Goal: Task Accomplishment & Management: Manage account settings

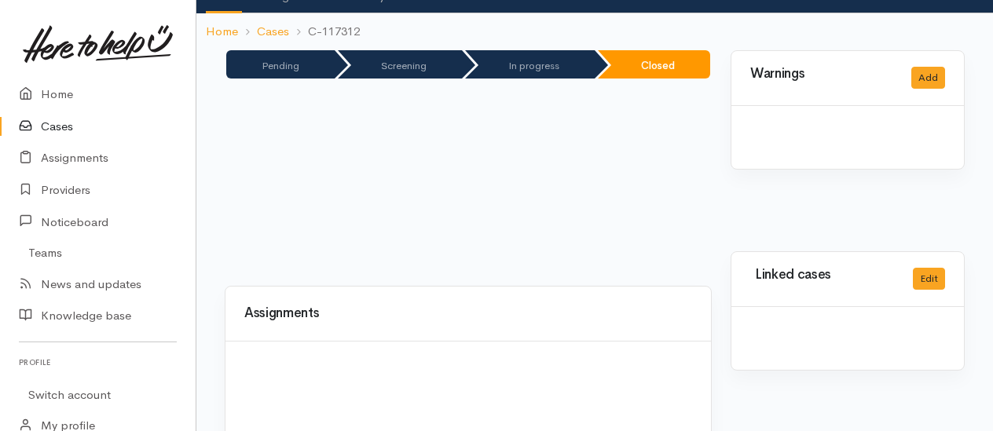
scroll to position [222, 0]
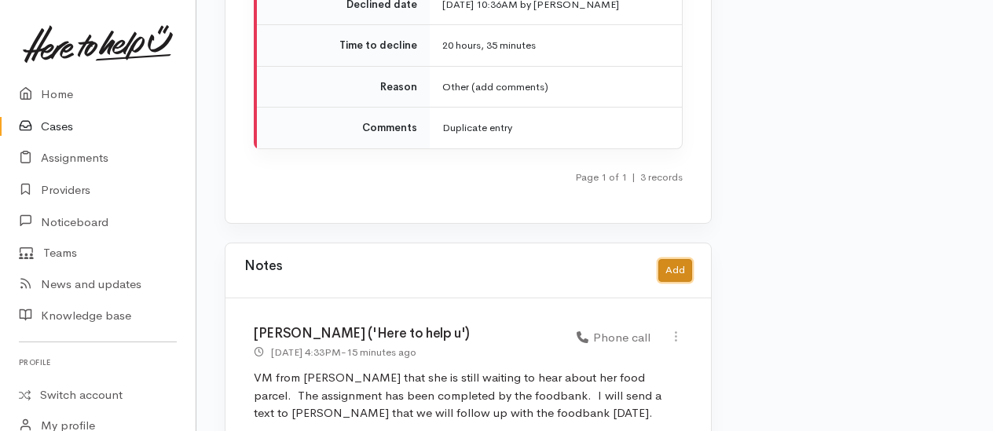
click at [678, 259] on button "Add" at bounding box center [675, 270] width 34 height 23
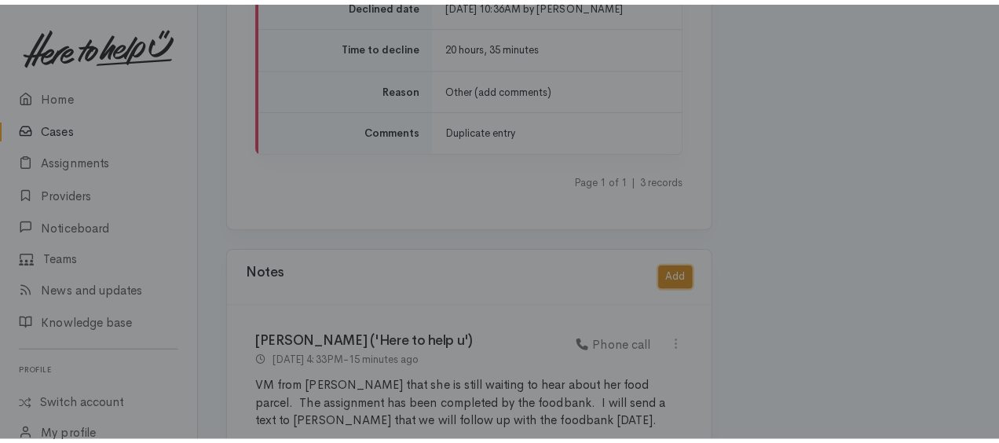
scroll to position [3156, 0]
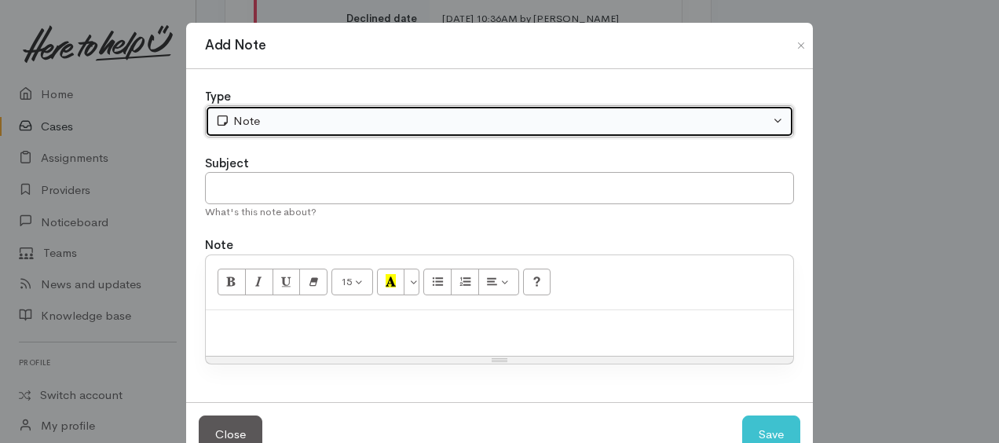
drag, startPoint x: 330, startPoint y: 118, endPoint x: 327, endPoint y: 138, distance: 20.7
click at [329, 117] on div "Note" at bounding box center [492, 121] width 555 height 18
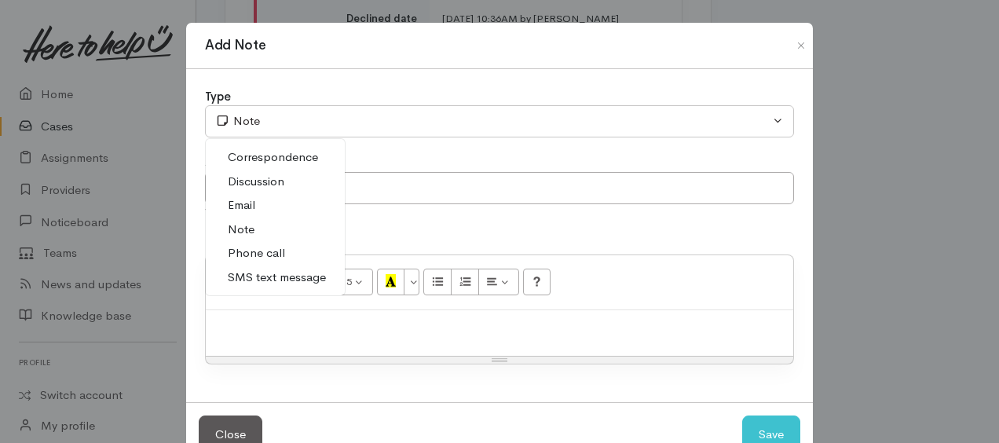
click at [252, 154] on span "Correspondence" at bounding box center [273, 157] width 90 height 18
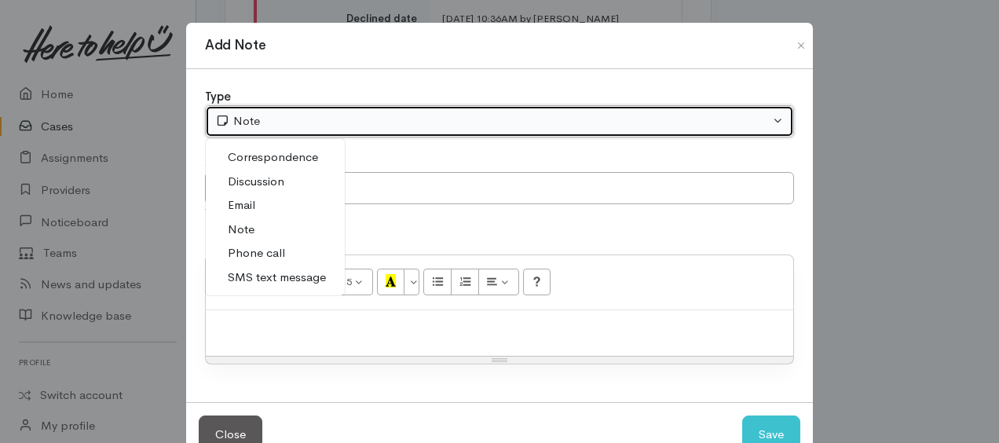
select select "6"
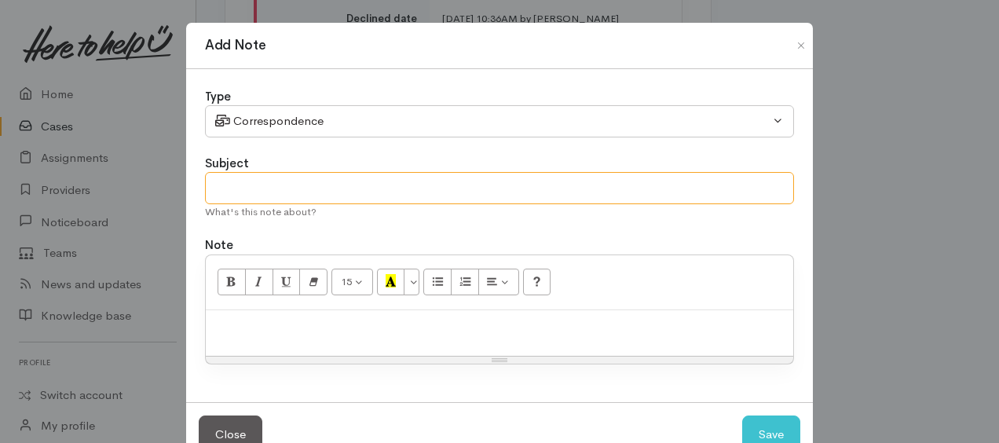
click at [280, 187] on input "text" at bounding box center [499, 188] width 589 height 32
type input "further etxt"
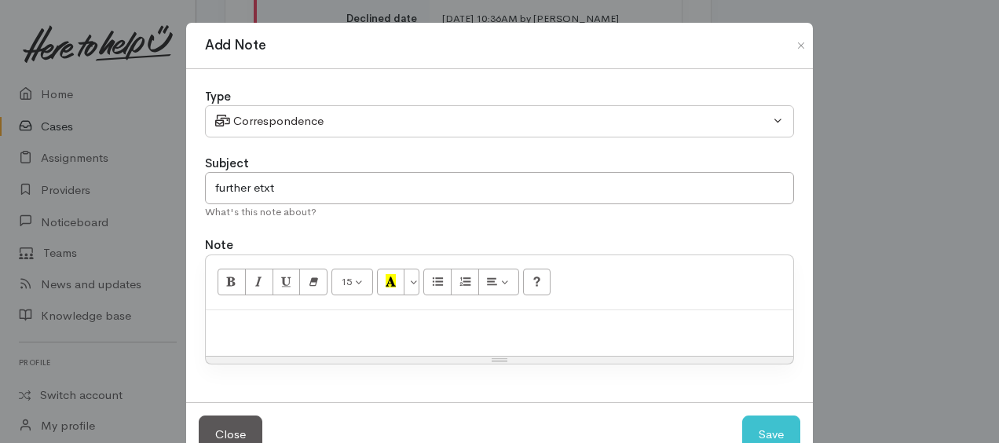
click at [299, 333] on div at bounding box center [500, 333] width 588 height 46
paste div
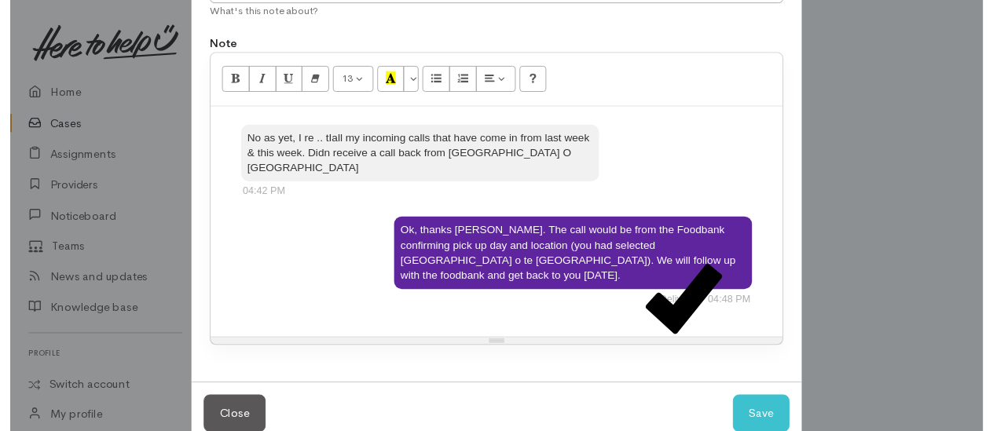
scroll to position [203, 0]
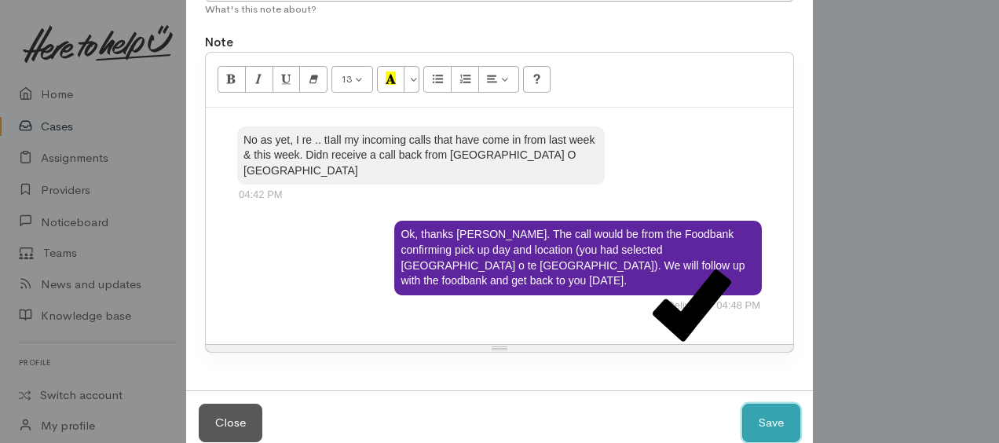
click at [772, 404] on button "Save" at bounding box center [771, 423] width 58 height 38
select select "1"
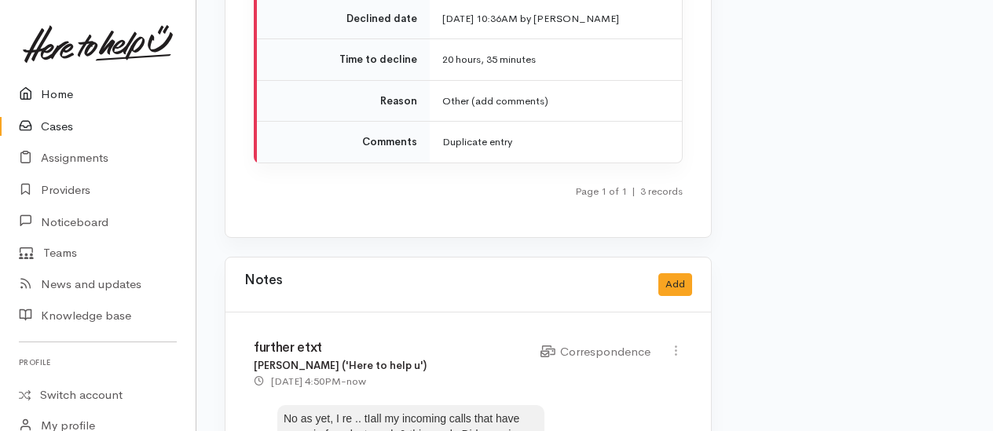
click at [67, 93] on link "Home" at bounding box center [98, 95] width 196 height 32
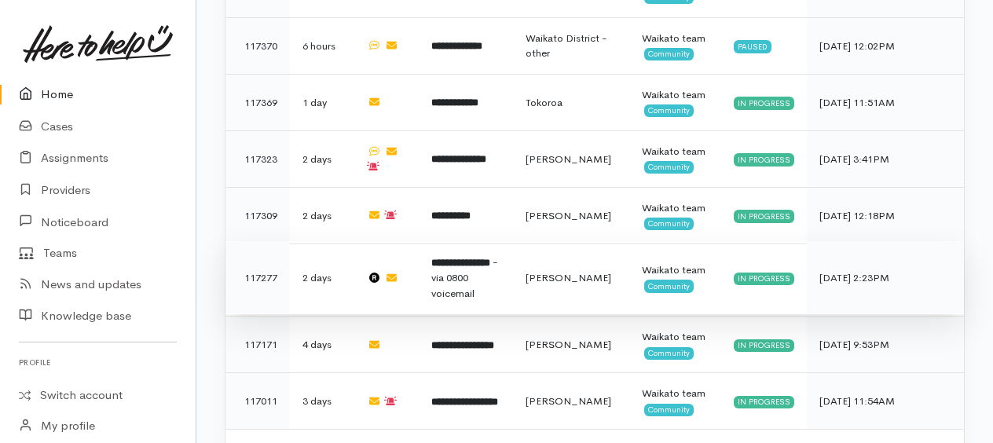
scroll to position [1023, 0]
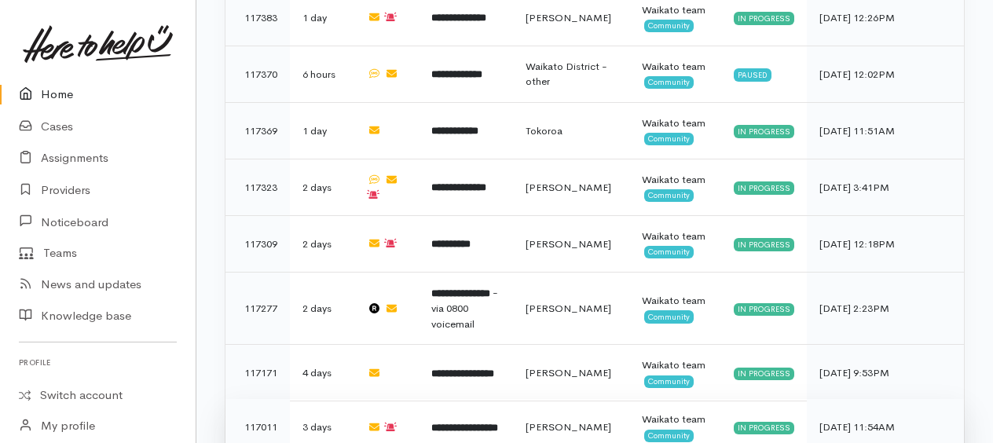
scroll to position [1023, 0]
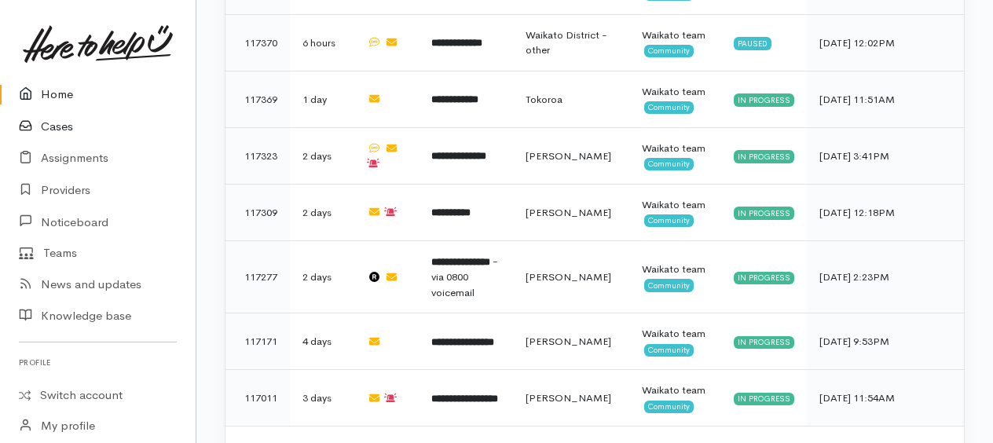
drag, startPoint x: 64, startPoint y: 127, endPoint x: 83, endPoint y: 125, distance: 19.8
click at [64, 127] on link "Cases" at bounding box center [98, 127] width 196 height 32
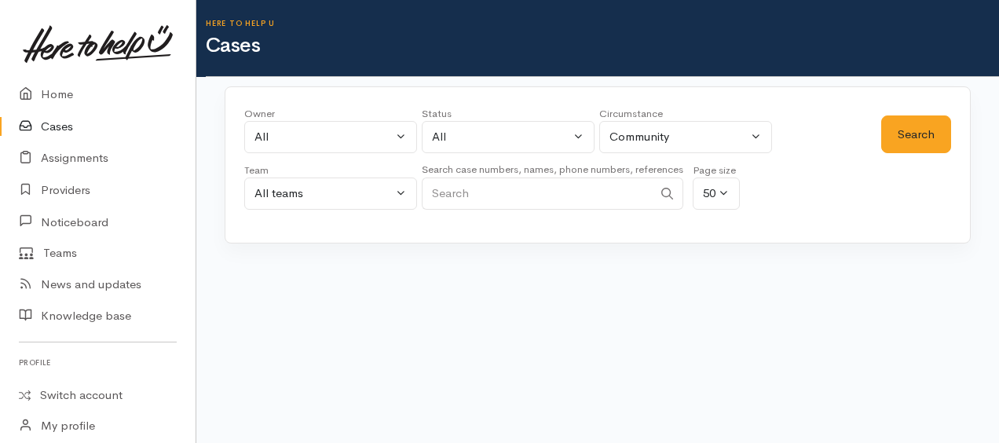
click at [504, 198] on input "Search" at bounding box center [537, 194] width 231 height 32
type input "te whare"
click at [935, 134] on button "Search" at bounding box center [916, 134] width 70 height 38
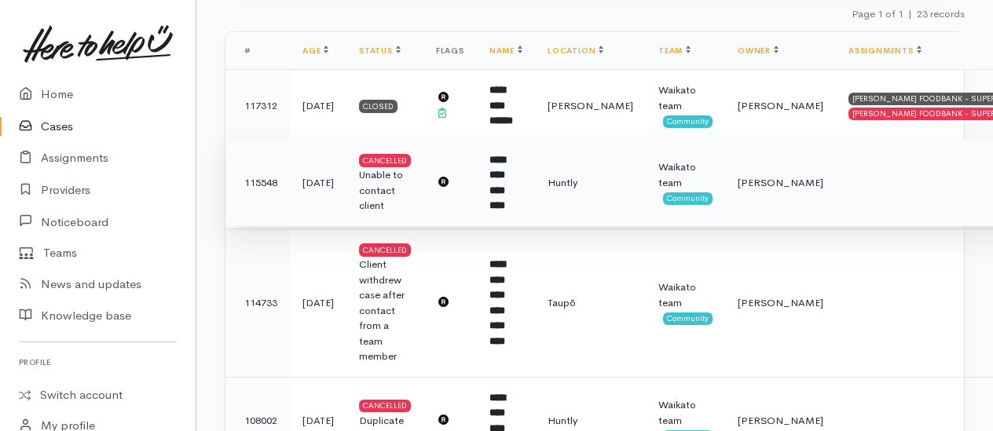
scroll to position [236, 0]
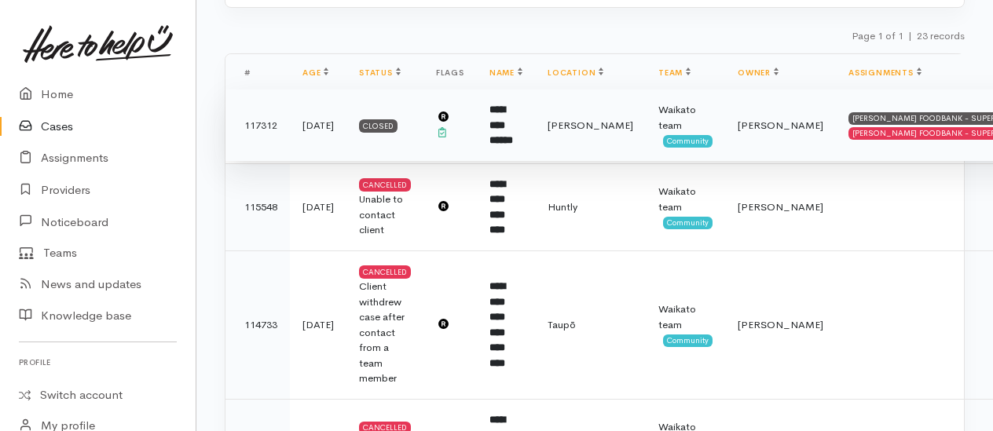
click at [510, 127] on b "**********" at bounding box center [501, 124] width 24 height 41
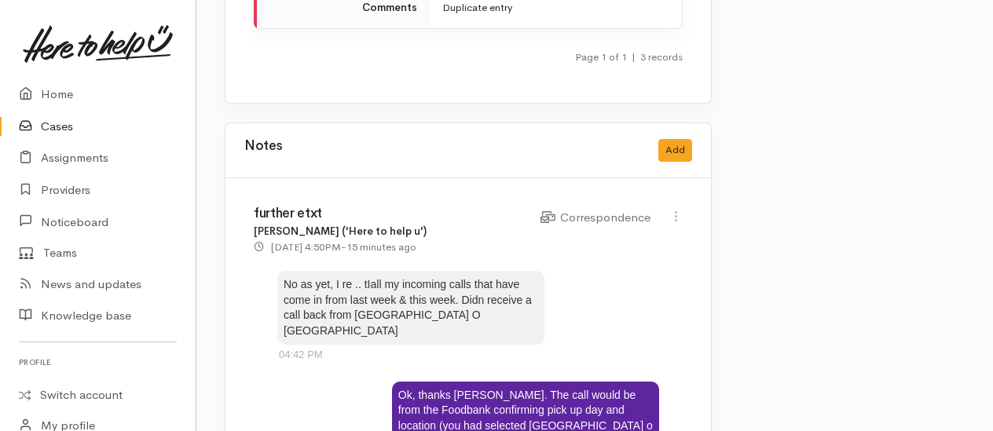
scroll to position [3221, 0]
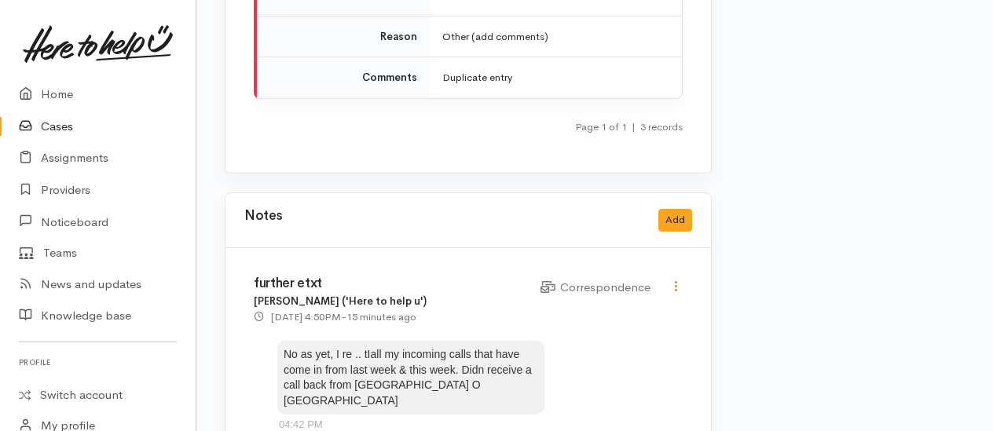
click at [676, 280] on icon at bounding box center [675, 286] width 13 height 13
click at [603, 305] on link "Edit" at bounding box center [620, 317] width 124 height 24
select select "6"
type input "further etxt"
select select "6"
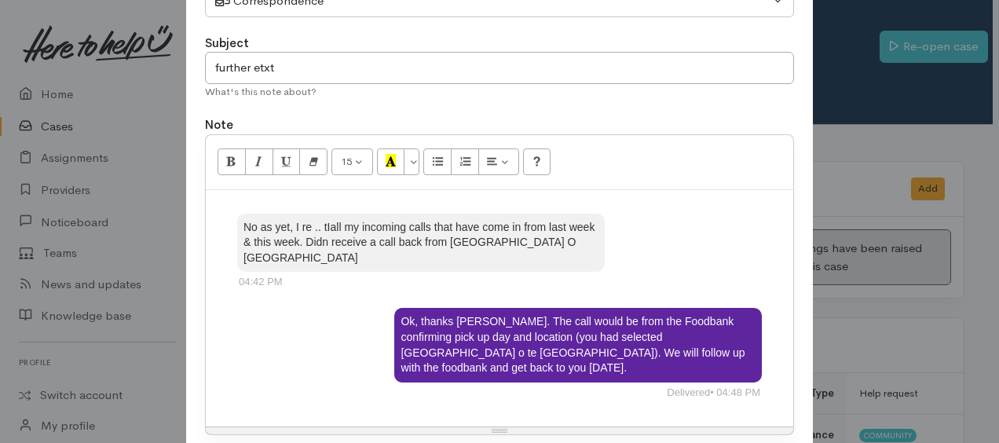
scroll to position [203, 0]
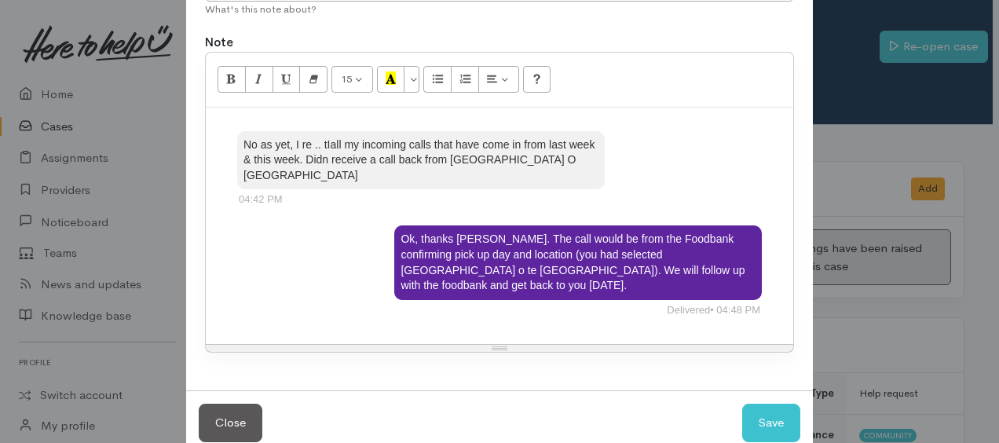
click at [460, 290] on div "No as yet, I re .. tIall my incoming calls that have come in from last week & t…" at bounding box center [500, 226] width 588 height 237
click at [228, 122] on div "No as yet, I re .. tIall my incoming calls that have come in from last week & t…" at bounding box center [500, 226] width 588 height 237
click at [773, 287] on div "No as yet, I re .. tIall my incoming calls that have come in from last week & t…" at bounding box center [500, 226] width 588 height 237
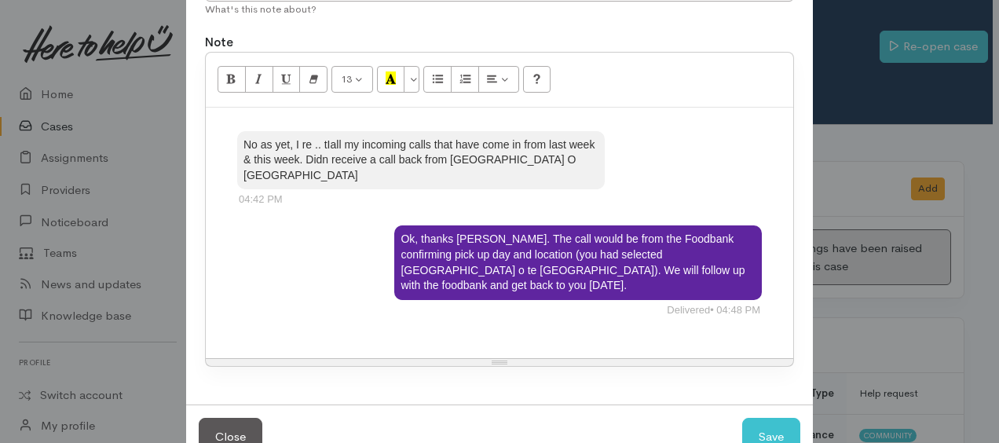
paste div
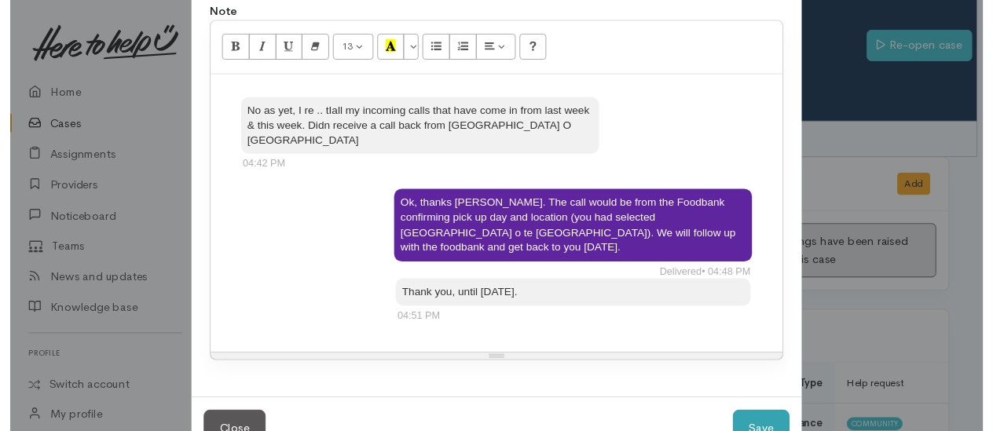
scroll to position [251, 0]
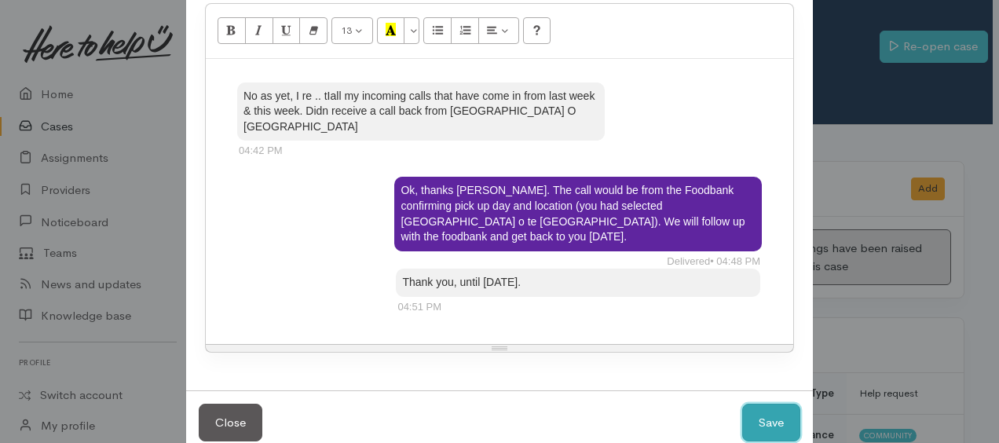
click at [760, 404] on button "Save" at bounding box center [771, 423] width 58 height 38
select select "1"
